Goal: Transaction & Acquisition: Book appointment/travel/reservation

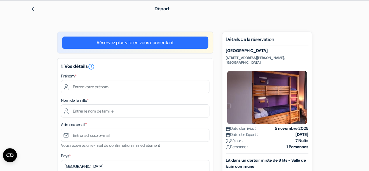
scroll to position [24, 0]
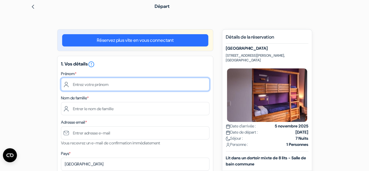
click at [157, 84] on input "text" at bounding box center [135, 84] width 149 height 13
type input "Lucie"
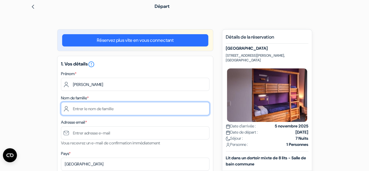
type input "Bousquet"
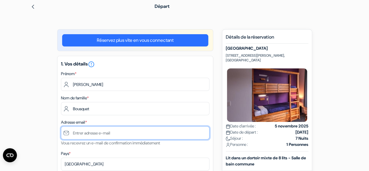
type input "[EMAIL_ADDRESS][DOMAIN_NAME]"
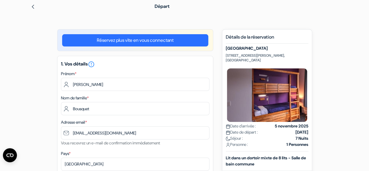
type input "0644828278"
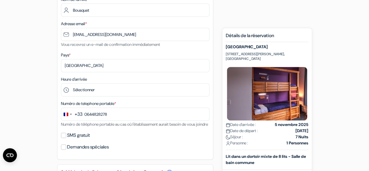
scroll to position [124, 0]
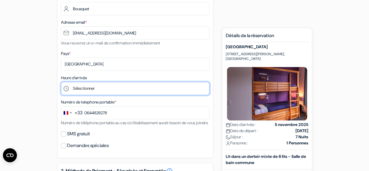
click at [131, 87] on select "Sélectionner 1:00 2:00 3:00 4:00 5:00 6:00 7:00 8:00 9:00 10:00 11:00 12:00 13:…" at bounding box center [135, 88] width 149 height 13
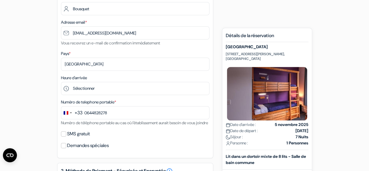
click at [31, 55] on div "add_box Haka Lodge Auckland 373 Karangahape Rd,, Auckland, Nouvelle Zelande Dét…" at bounding box center [184, 168] width 333 height 478
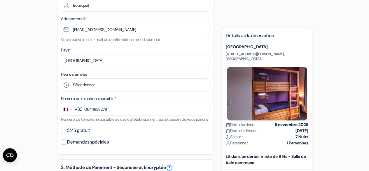
drag, startPoint x: 247, startPoint y: 60, endPoint x: 225, endPoint y: 54, distance: 22.5
click at [225, 54] on div "Nouvelle Réservation Détails de la réservation Haka Lodge Auckland 373 Karangah…" at bounding box center [267, 158] width 90 height 261
copy p "373 Karangahape Rd,, Auckland, Nouvelle Zelande"
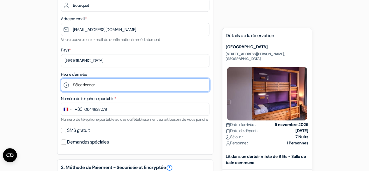
click at [121, 83] on select "Sélectionner 1:00 2:00 3:00 4:00 5:00 6:00 7:00 8:00 9:00 10:00 11:00 12:00 13:…" at bounding box center [135, 84] width 149 height 13
click at [61, 79] on select "Sélectionner 1:00 2:00 3:00 4:00 5:00 6:00 7:00 8:00 9:00 10:00 11:00 12:00 13:…" at bounding box center [135, 84] width 149 height 13
click at [145, 84] on select "Sélectionner 1:00 2:00 3:00 4:00 5:00 6:00 7:00 8:00 9:00 10:00 11:00 12:00 13:…" at bounding box center [135, 84] width 149 height 13
select select "15"
click at [61, 79] on select "Sélectionner 1:00 2:00 3:00 4:00 5:00 6:00 7:00 8:00 9:00 10:00 11:00 12:00 13:…" at bounding box center [135, 84] width 149 height 13
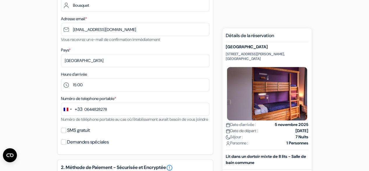
click at [42, 84] on div "add_box Haka Lodge Auckland 373 Karangahape Rd,, Auckland, Nouvelle Zelande Dét…" at bounding box center [184, 165] width 333 height 478
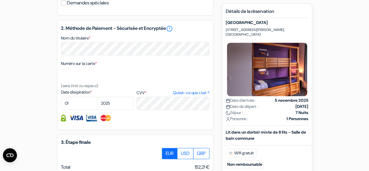
scroll to position [269, 0]
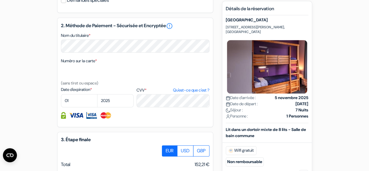
click at [44, 66] on div "add_box Haka Lodge Auckland 373 Karangahape Rd,, Auckland, Nouvelle Zelande Dét…" at bounding box center [184, 23] width 333 height 478
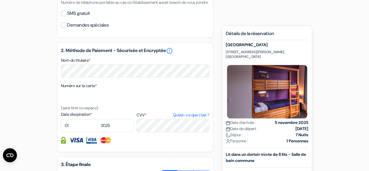
scroll to position [245, 0]
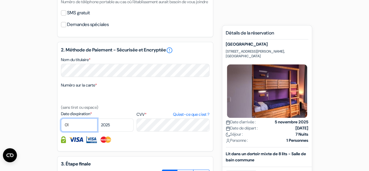
click at [76, 131] on select "01 02 03 04 05 06 07 08 09 10 11 12" at bounding box center [79, 124] width 37 height 13
select select "05"
click at [61, 126] on select "01 02 03 04 05 06 07 08 09 10 11 12" at bounding box center [79, 124] width 37 height 13
click at [109, 129] on select "2025 2026 2027 2028 2029 2030 2031 2032 2033 2034 2035 2036 2037 2038 2039 2040…" at bounding box center [115, 124] width 37 height 13
select select "2029"
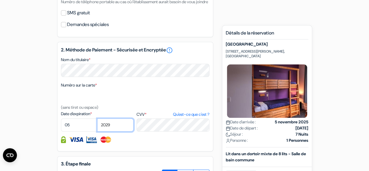
click at [97, 126] on select "2025 2026 2027 2028 2029 2030 2031 2032 2033 2034 2035 2036 2037 2038 2039 2040…" at bounding box center [115, 124] width 37 height 13
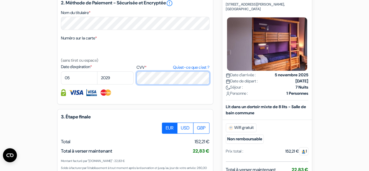
scroll to position [292, 0]
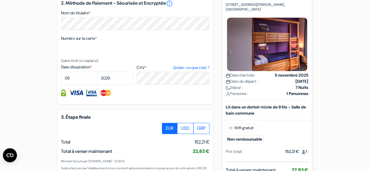
click at [44, 135] on div "add_box Haka Lodge Auckland 373 Karangahape Rd,, Auckland, Nouvelle Zelande Dét…" at bounding box center [184, 1] width 333 height 478
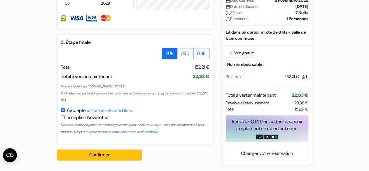
scroll to position [374, 0]
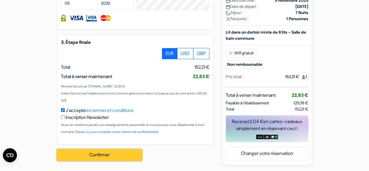
click at [120, 159] on button "Confirmer Loading..." at bounding box center [99, 154] width 85 height 11
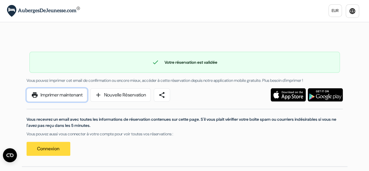
drag, startPoint x: 60, startPoint y: 94, endPoint x: 317, endPoint y: 155, distance: 264.3
click at [60, 94] on link "print Imprimer maintenant" at bounding box center [57, 94] width 61 height 13
click at [51, 91] on link "print Imprimer maintenant" at bounding box center [57, 94] width 61 height 13
click at [78, 95] on link "print Imprimer maintenant" at bounding box center [57, 94] width 61 height 13
